Goal: Information Seeking & Learning: Learn about a topic

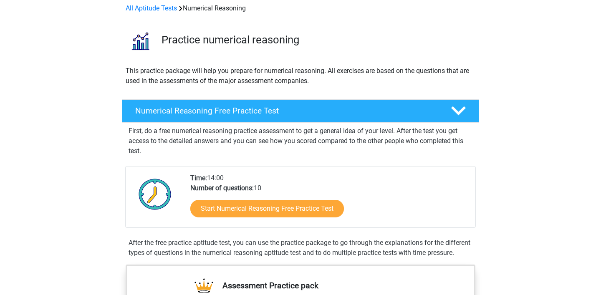
scroll to position [41, 0]
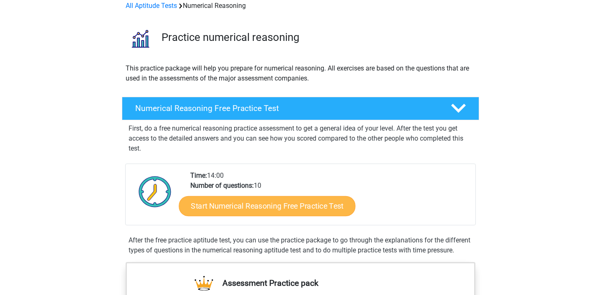
click at [320, 212] on link "Start Numerical Reasoning Free Practice Test" at bounding box center [267, 206] width 177 height 20
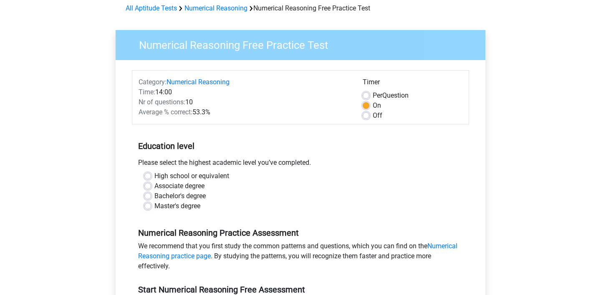
scroll to position [49, 0]
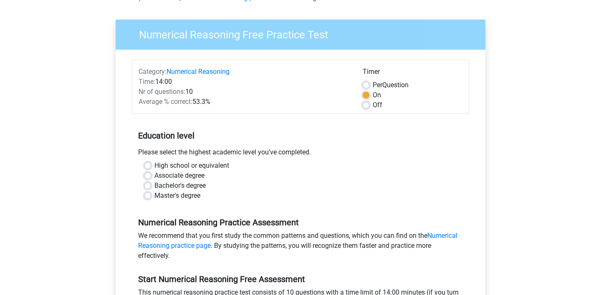
click at [155, 185] on label "Bachelor's degree" at bounding box center [180, 186] width 51 height 10
click at [149, 185] on input "Bachelor's degree" at bounding box center [148, 185] width 7 height 8
radio input "true"
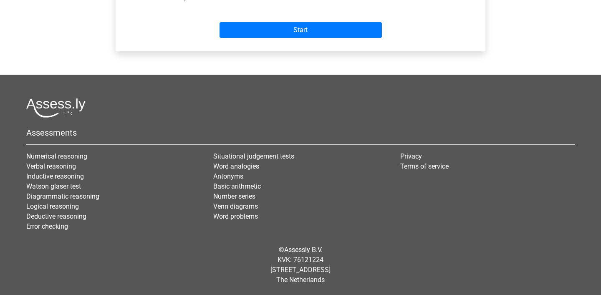
scroll to position [365, 0]
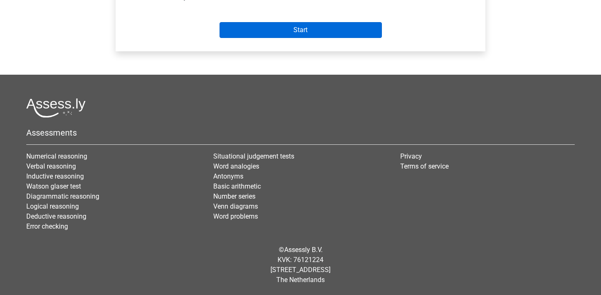
click at [248, 34] on input "Start" at bounding box center [301, 30] width 162 height 16
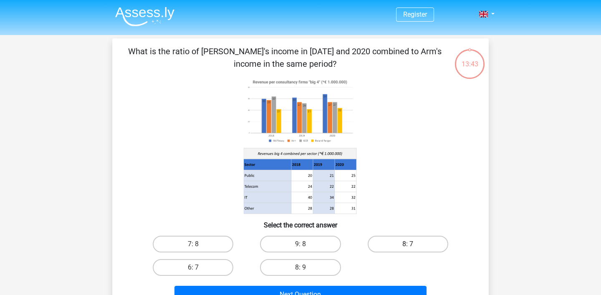
click at [419, 243] on label "8: 7" at bounding box center [408, 244] width 81 height 17
click at [413, 244] on input "8: 7" at bounding box center [410, 246] width 5 height 5
radio input "true"
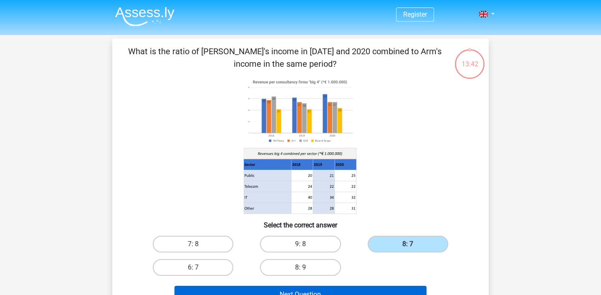
click at [380, 287] on button "Next Question" at bounding box center [301, 295] width 253 height 18
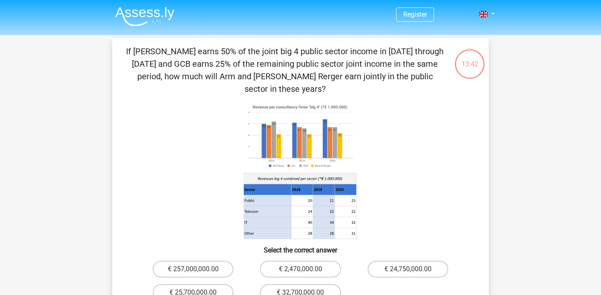
scroll to position [38, 0]
